Goal: Use online tool/utility: Utilize a website feature to perform a specific function

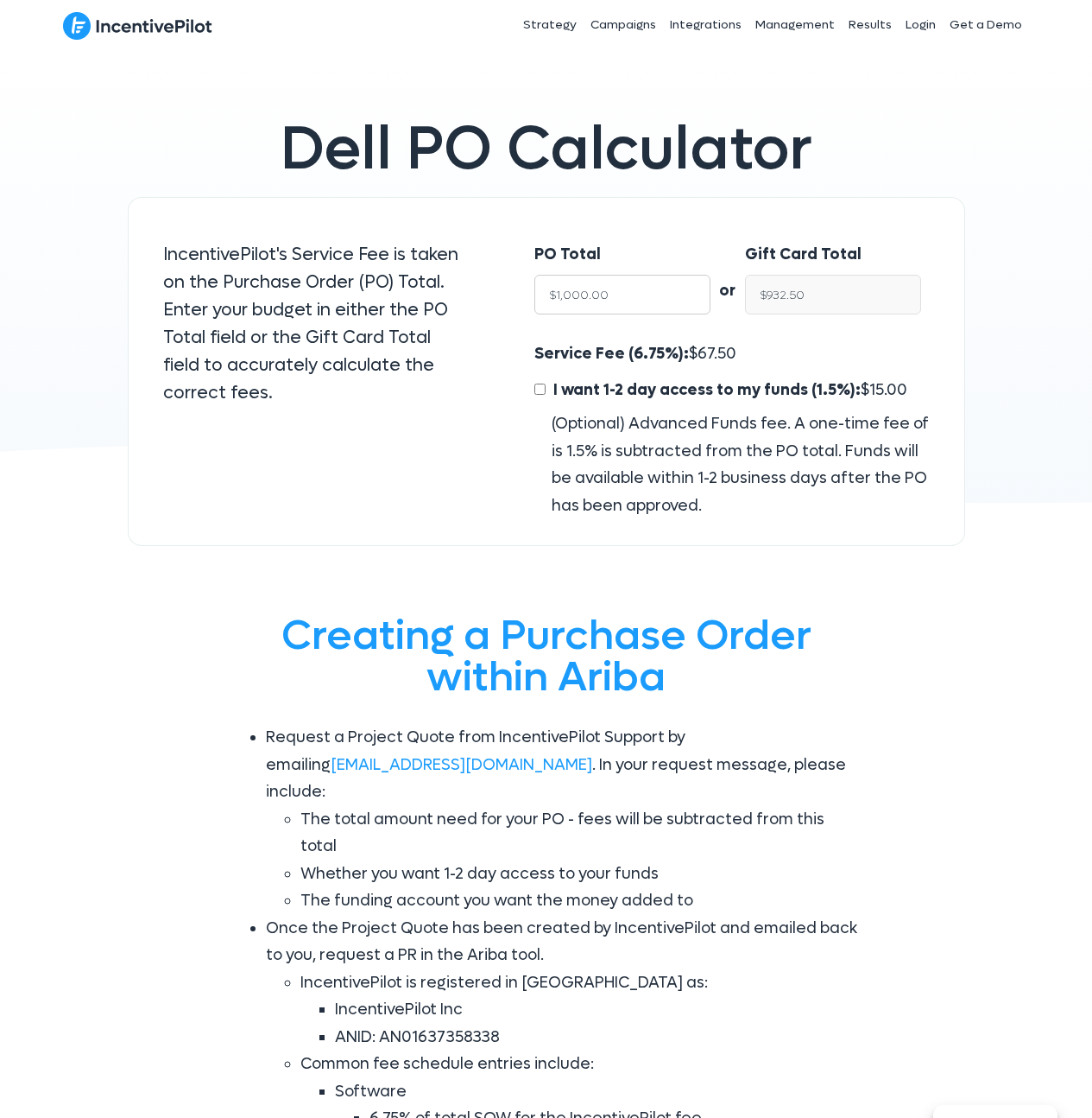
click at [625, 285] on input "$1,000.00" at bounding box center [622, 295] width 176 height 40
type input "17"
type input "$15.85"
type input "1750"
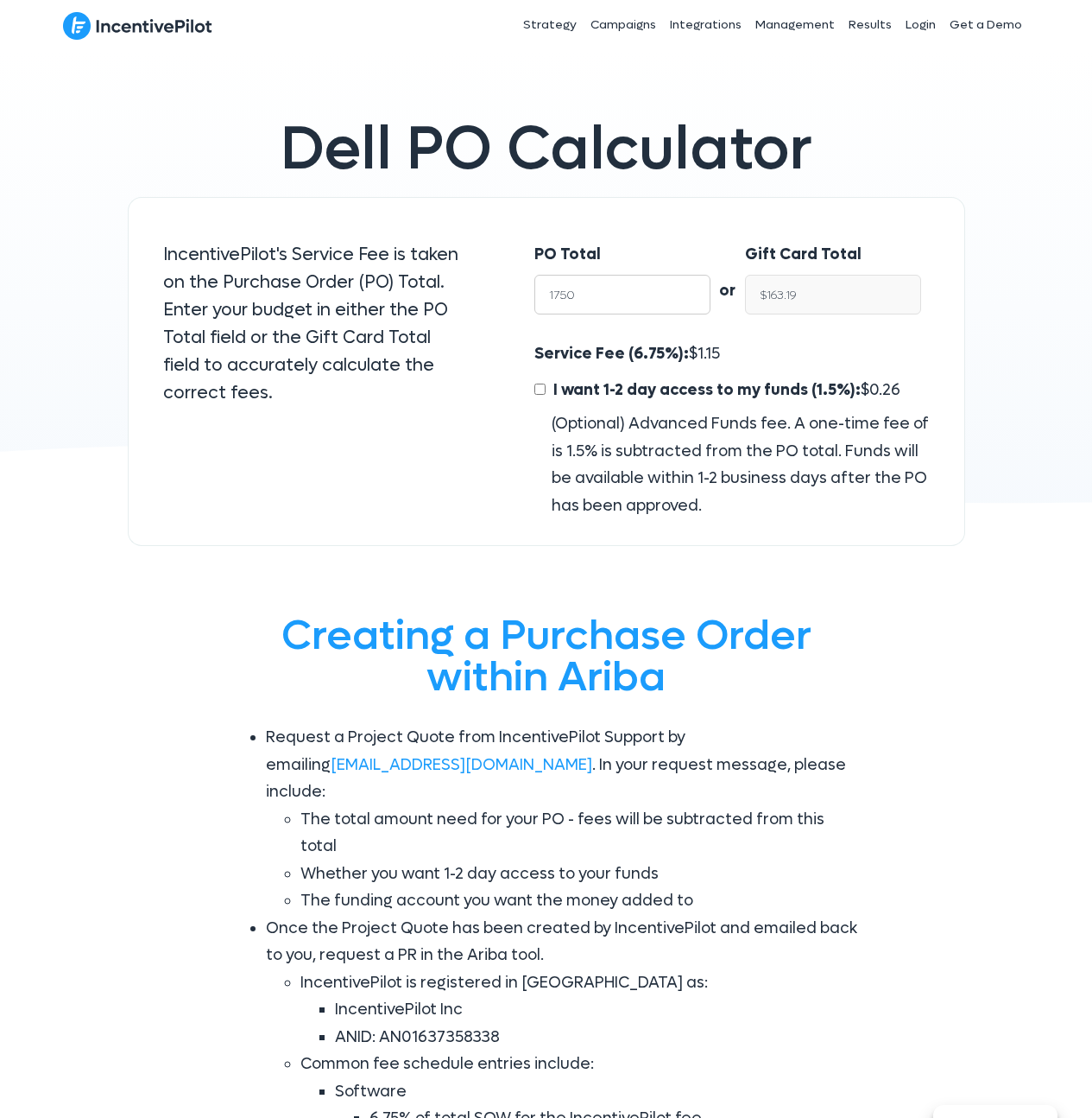
type input "$1,631.87"
type input "17500"
type input "$16,318.75"
click at [766, 209] on div "PO Total 17500 or Gift Card Total $16,318.75 Service Fee (6.75%): $ 1,181.25 I …" at bounding box center [732, 371] width 465 height 350
click at [787, 298] on input "$16,318.75" at bounding box center [833, 295] width 176 height 40
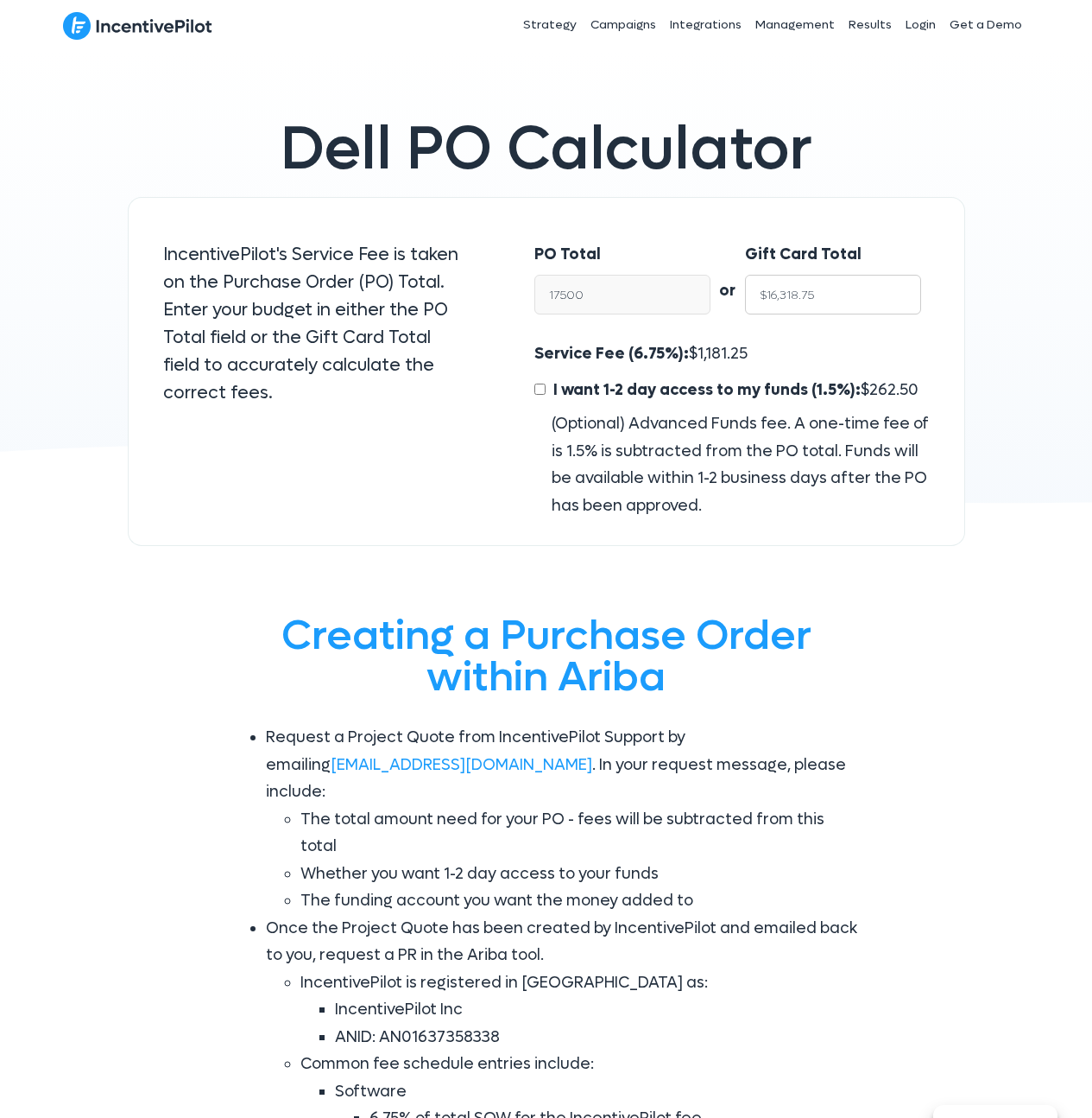
click at [787, 298] on input "$16,318.75" at bounding box center [833, 295] width 176 height 40
click at [710, 346] on span "1,181.25" at bounding box center [723, 353] width 50 height 20
copy span "1,181.25"
click at [719, 346] on span "1,181.25" at bounding box center [723, 353] width 50 height 20
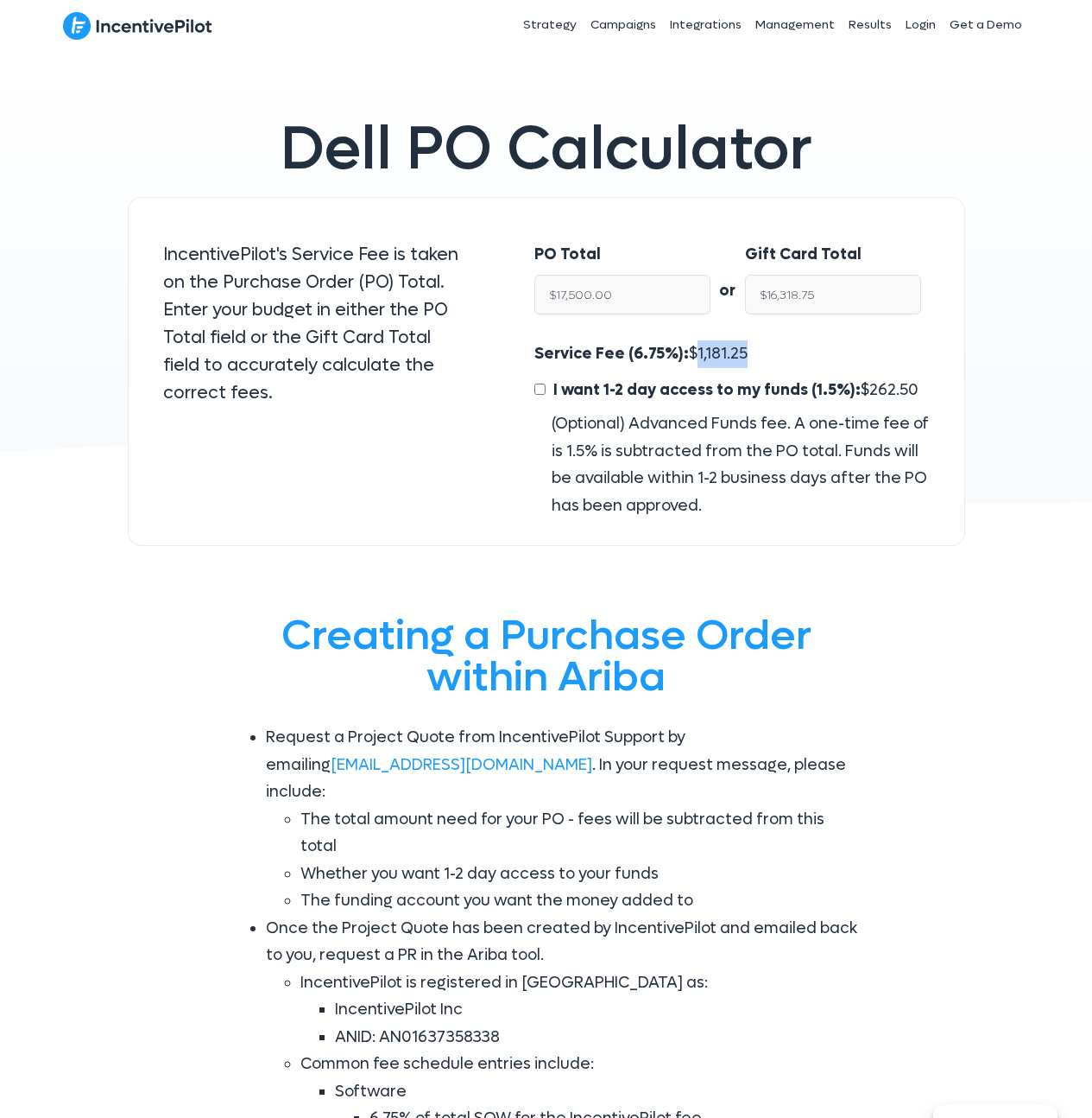
drag, startPoint x: 719, startPoint y: 346, endPoint x: 798, endPoint y: 207, distance: 159.9
click at [719, 346] on span "1,181.25" at bounding box center [723, 353] width 50 height 20
click at [623, 292] on input "$17,500.00" at bounding box center [622, 295] width 176 height 40
type input "$6"
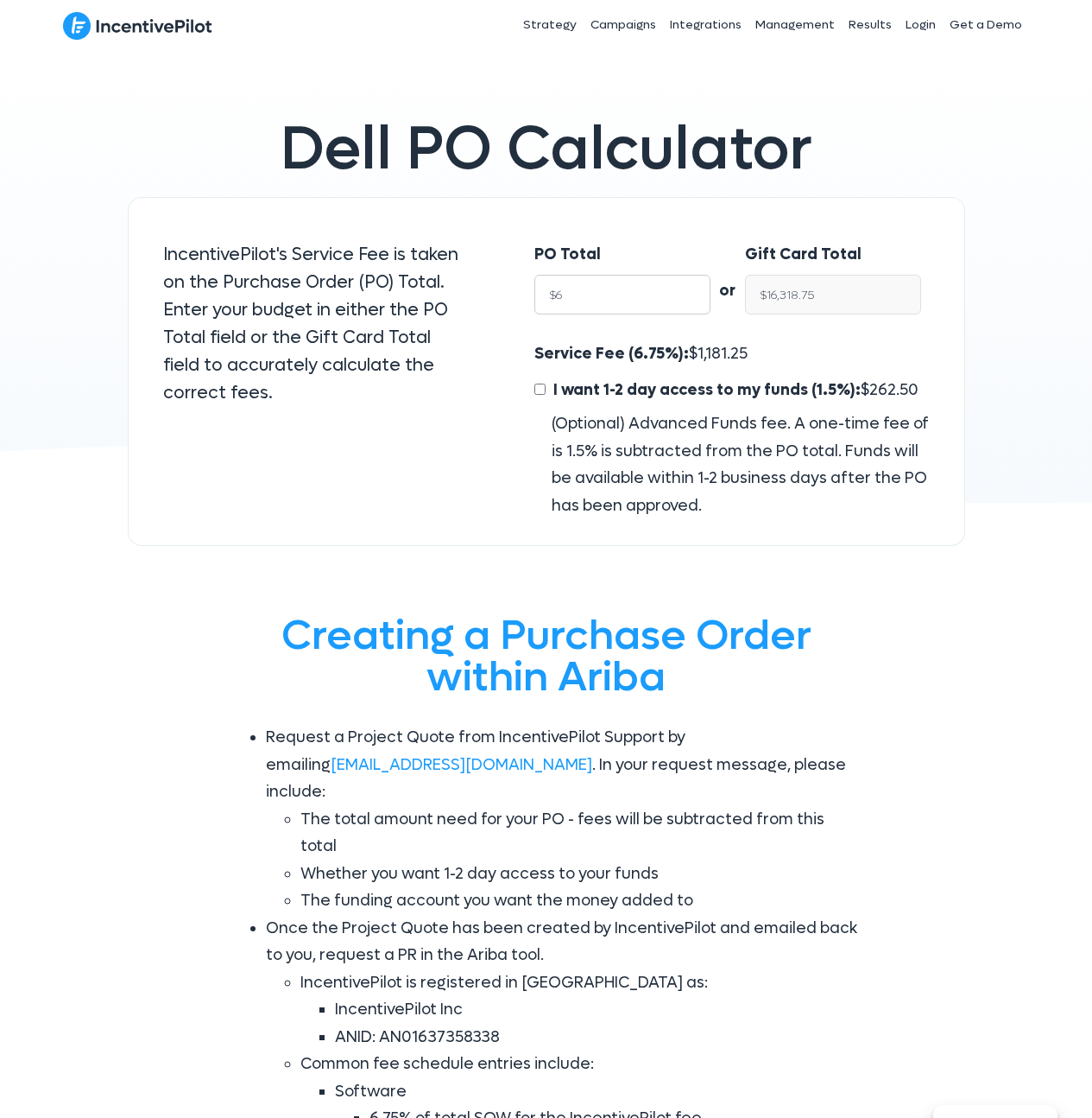
type input "$5.59"
type input "$65"
type input "$60.61"
type input "$650"
type input "$606.12"
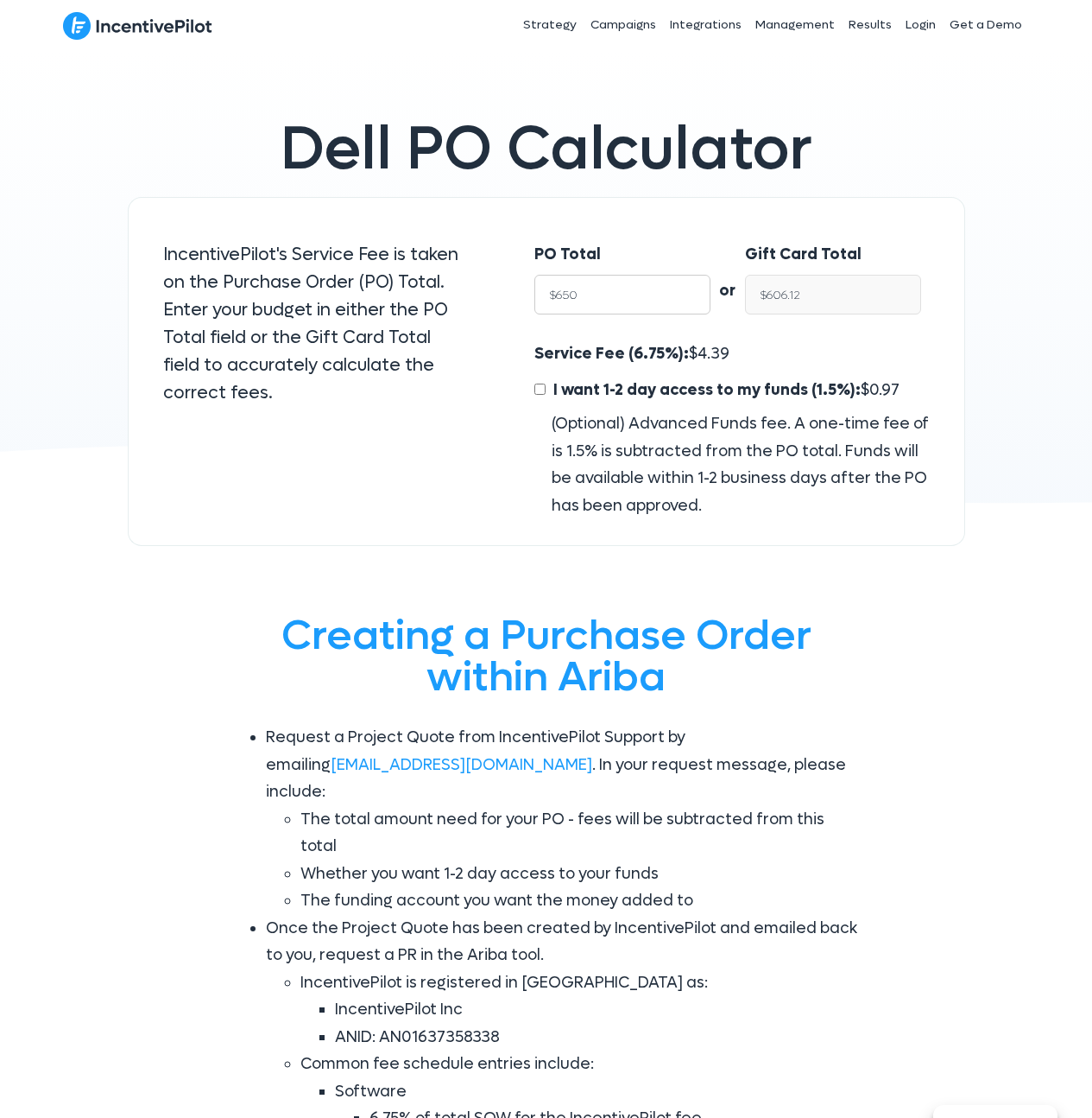
type input "$6500"
type input "$6,061.25"
type input "$65000"
type input "$60,612.50"
click at [818, 215] on div "PO Total $65000 or Gift Card Total $60,612.50 Service Fee (6.75%): $ 4,387.50 I…" at bounding box center [732, 371] width 465 height 350
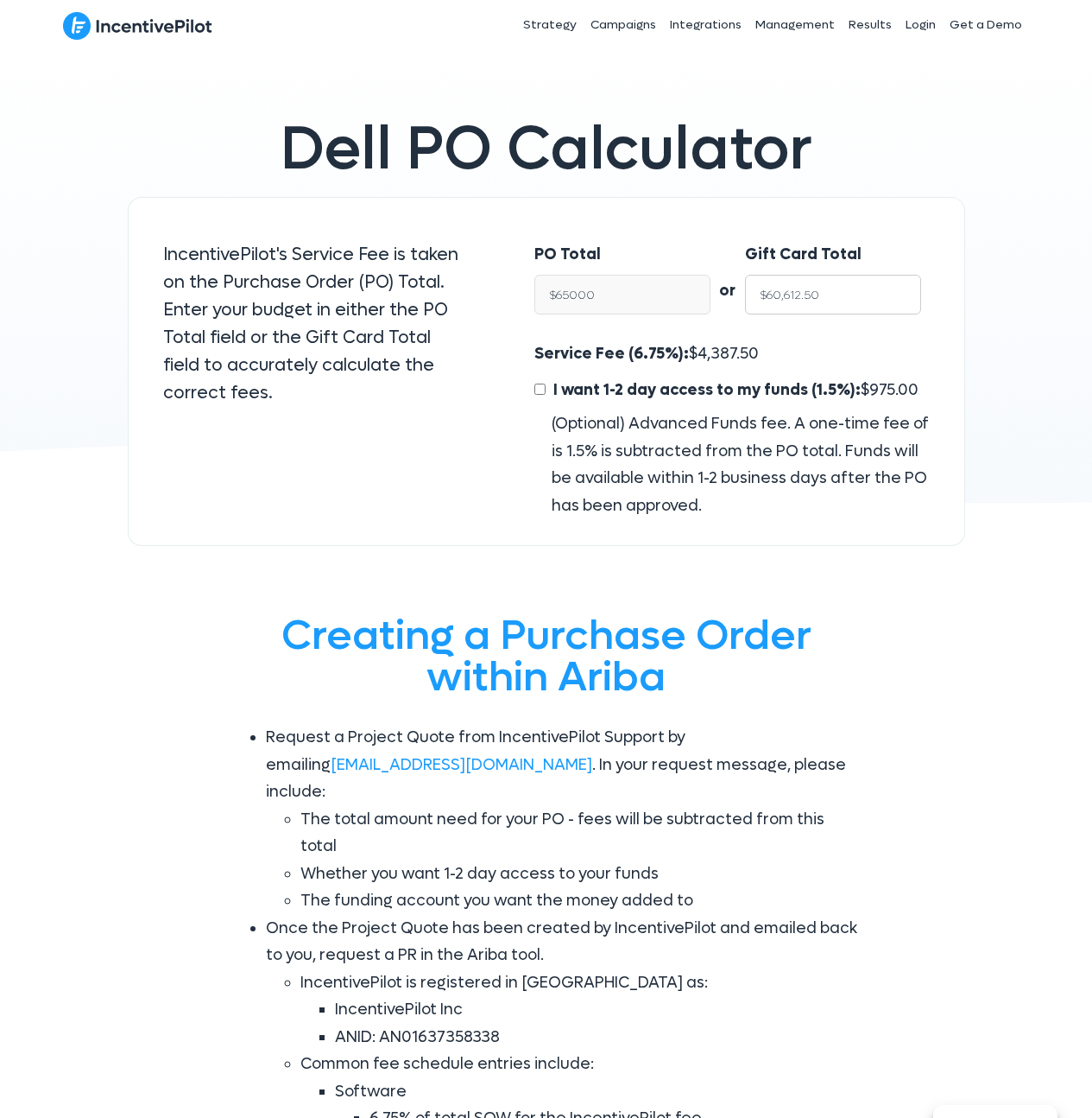
click at [790, 298] on input "$60,612.50" at bounding box center [833, 295] width 176 height 40
type input "$65,000.00"
click at [722, 352] on span "4,387.50" at bounding box center [728, 353] width 62 height 20
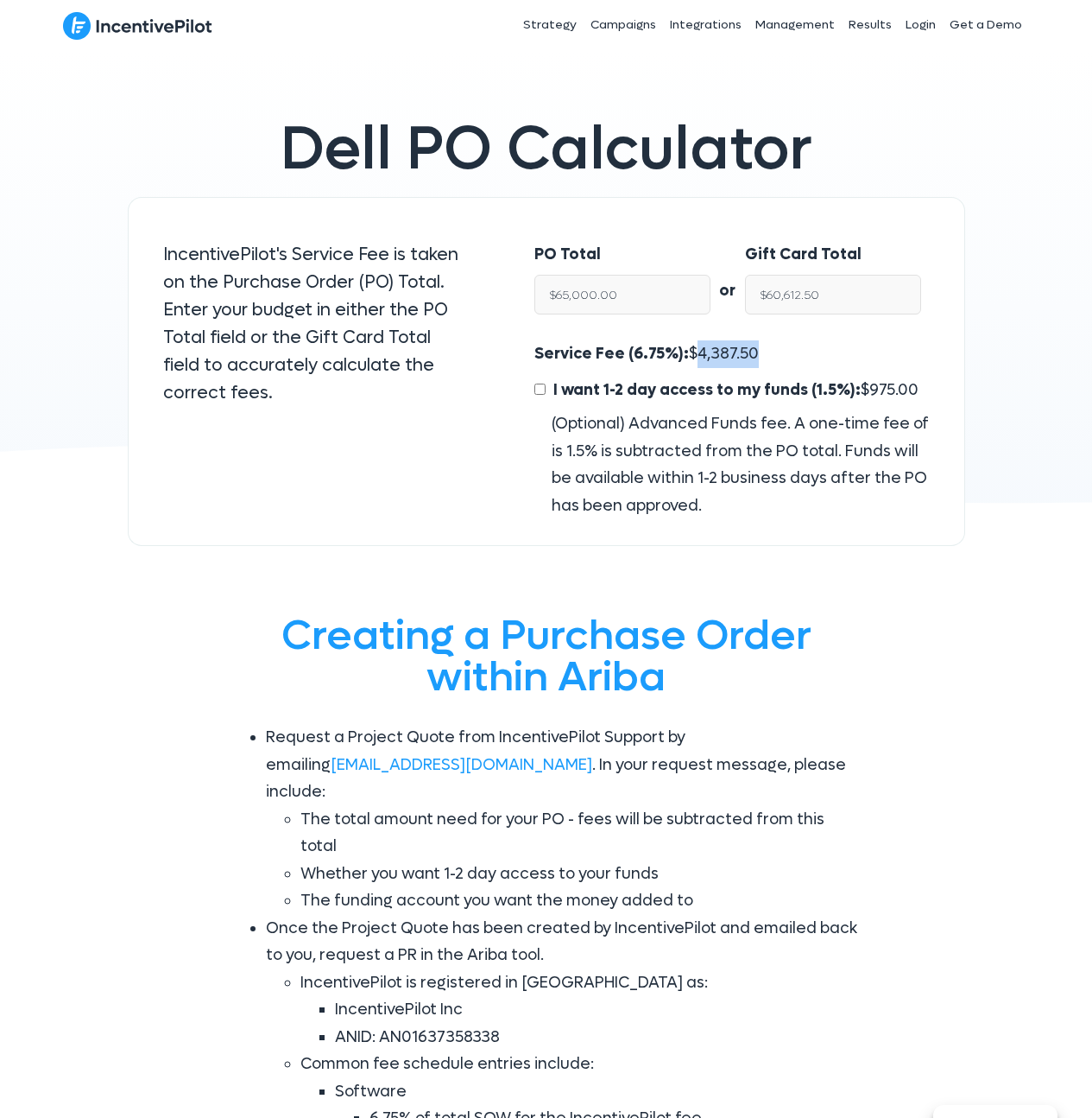
copy span "4,387.50"
